Goal: Find specific page/section: Find specific page/section

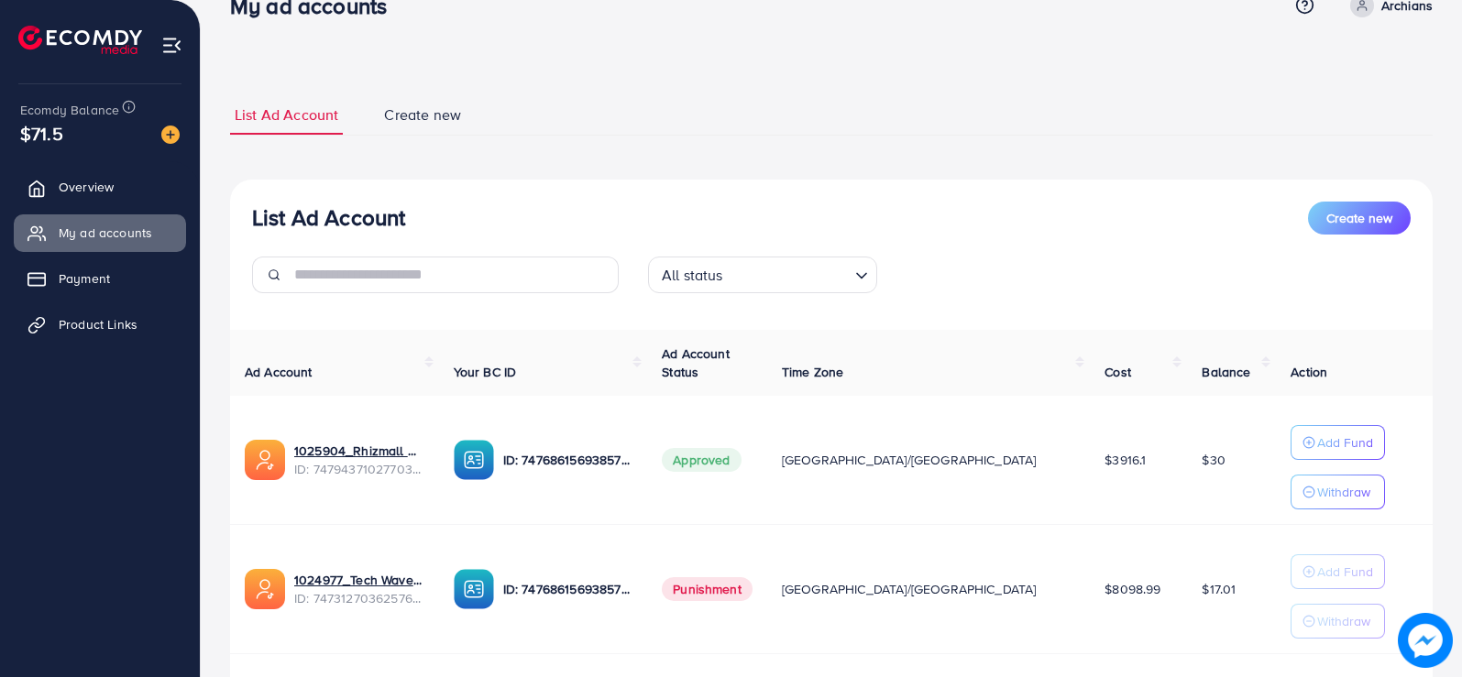
scroll to position [61, 0]
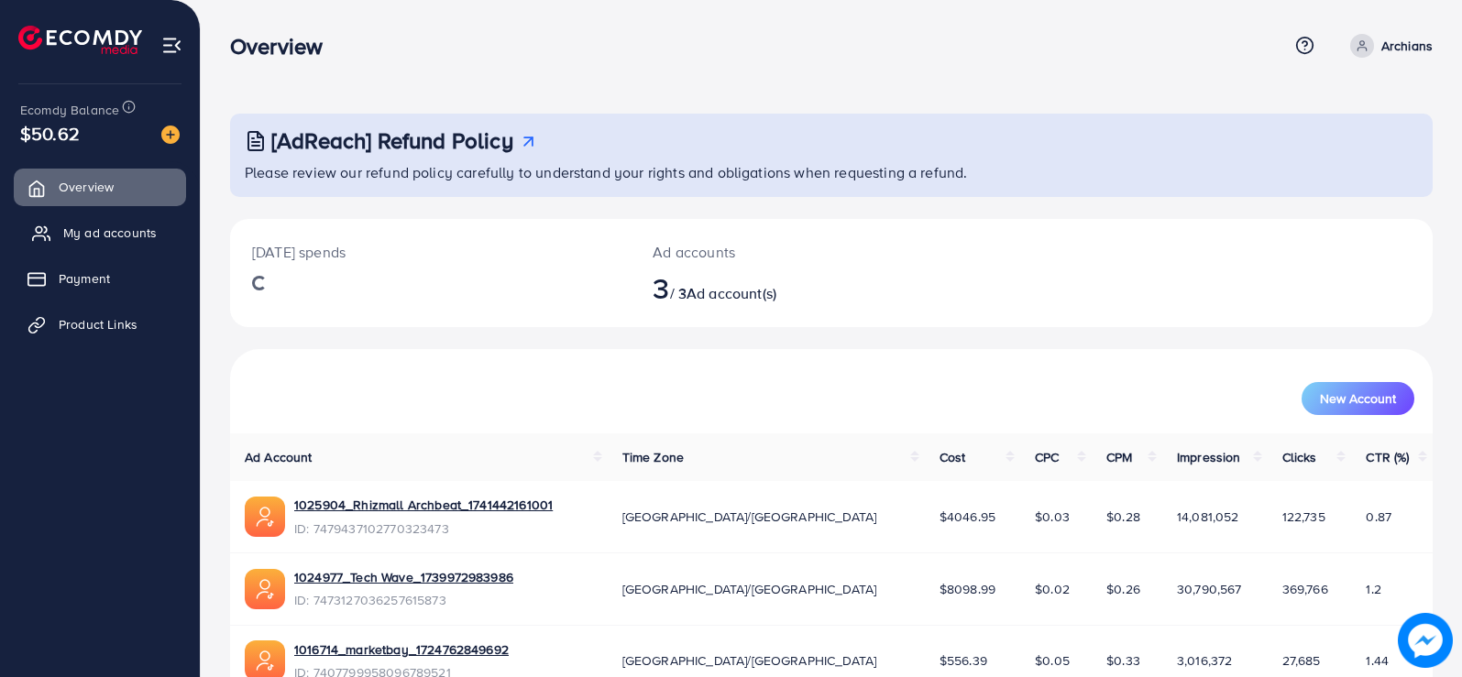
click at [127, 228] on span "My ad accounts" at bounding box center [109, 233] width 93 height 18
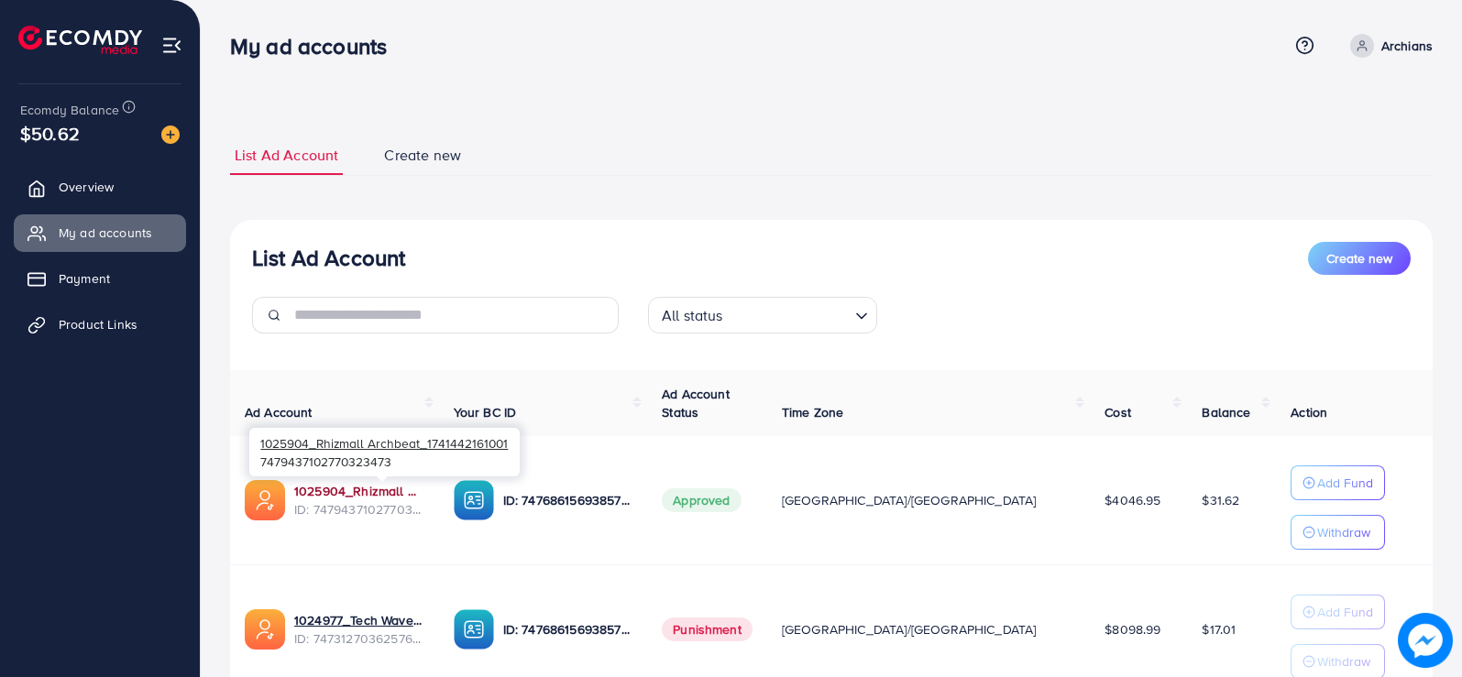
click at [321, 496] on link "1025904_Rhizmall Archbeat_1741442161001" at bounding box center [359, 491] width 130 height 18
click at [379, 486] on link "1025904_Rhizmall Archbeat_1741442161001" at bounding box center [359, 491] width 130 height 18
